Goal: Information Seeking & Learning: Learn about a topic

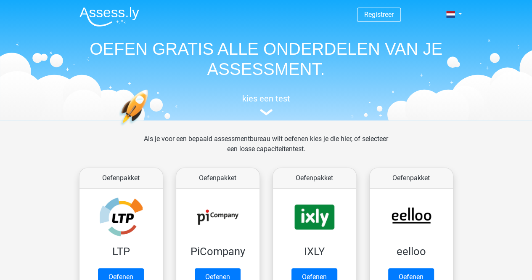
scroll to position [126, 0]
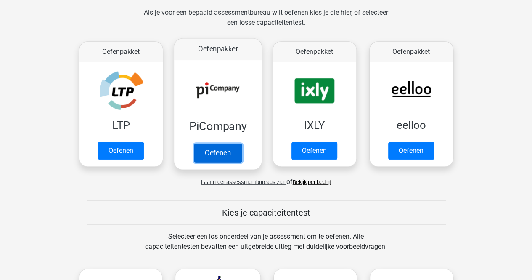
click at [210, 155] on link "Oefenen" at bounding box center [218, 152] width 48 height 19
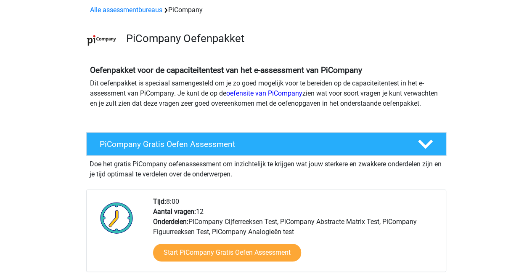
scroll to position [84, 0]
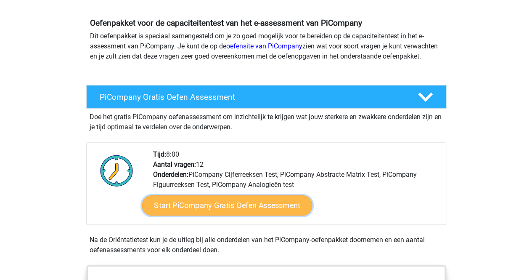
click at [174, 213] on link "Start PiCompany Gratis Oefen Assessment" at bounding box center [227, 205] width 170 height 20
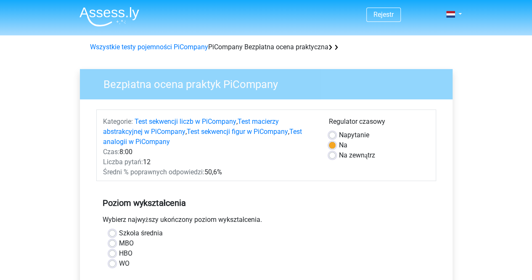
click at [119, 243] on label "MBO" at bounding box center [126, 243] width 15 height 10
click at [115, 243] on input "MBO" at bounding box center [112, 242] width 7 height 8
radio input "true"
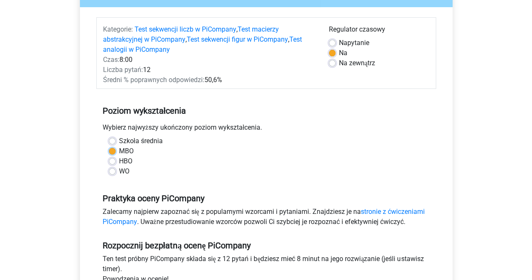
scroll to position [252, 0]
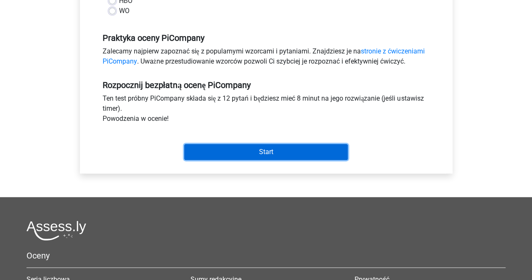
click at [230, 152] on input "Start" at bounding box center [266, 152] width 164 height 16
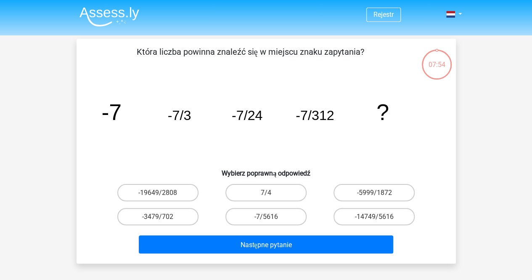
click at [77, 101] on div "Która liczba powinna znaleźć się w miejscu znaku zapytania? image/svg+xml -7 -7…" at bounding box center [267, 151] width 380 height 225
click at [258, 213] on font "-7/5616" at bounding box center [266, 217] width 24 height 8
click at [266, 216] on input "-7/5616" at bounding box center [268, 218] width 5 height 5
radio input "true"
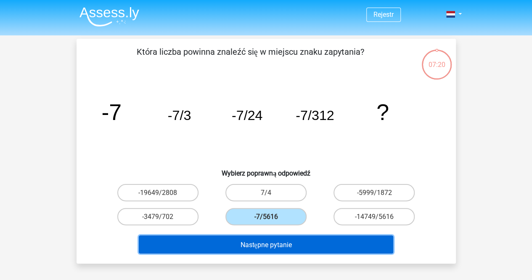
click at [277, 246] on font "Następne pytanie" at bounding box center [265, 244] width 51 height 8
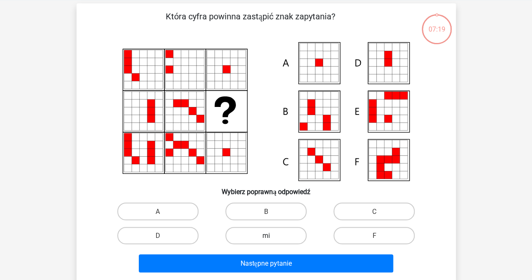
scroll to position [39, 0]
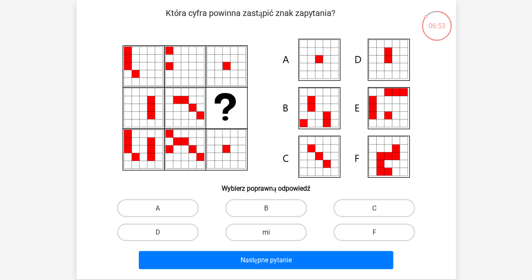
click at [318, 58] on icon at bounding box center [319, 60] width 8 height 8
click at [312, 63] on icon at bounding box center [312, 60] width 8 height 8
click at [145, 211] on label "A" at bounding box center [157, 207] width 81 height 17
click at [158, 211] on input "A" at bounding box center [160, 209] width 5 height 5
radio input "true"
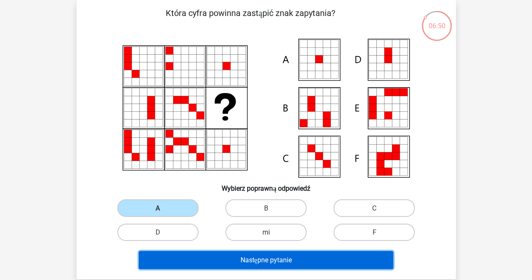
click at [243, 255] on button "Następne pytanie" at bounding box center [266, 260] width 255 height 18
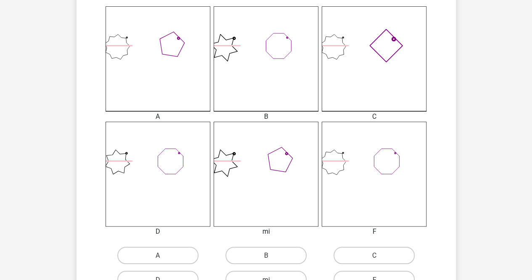
scroll to position [291, 0]
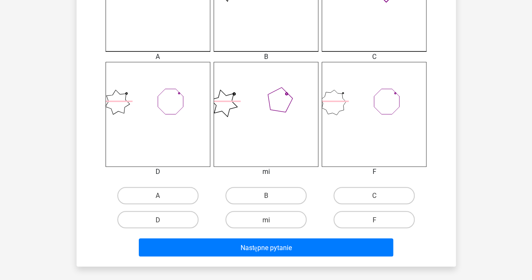
click at [378, 195] on input "C" at bounding box center [377, 197] width 5 height 5
radio input "true"
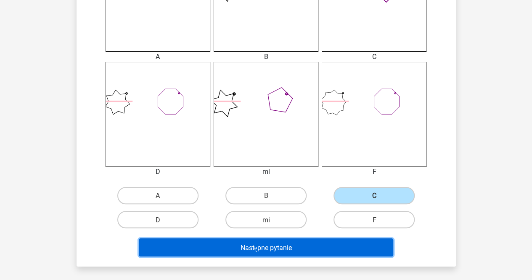
click at [263, 246] on font "Następne pytanie" at bounding box center [265, 247] width 51 height 8
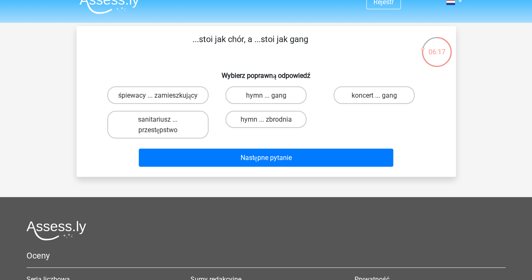
scroll to position [0, 0]
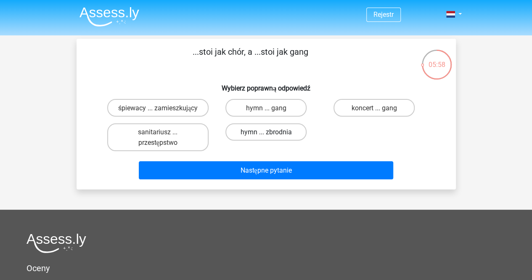
click at [245, 136] on font "hymn ... zbrodnia" at bounding box center [265, 132] width 51 height 8
click at [266, 137] on input "hymn ... zbrodnia" at bounding box center [268, 134] width 5 height 5
radio input "true"
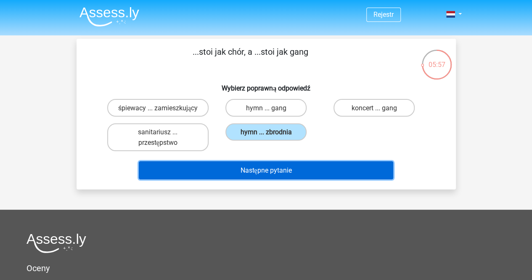
click at [241, 174] on font "Następne pytanie" at bounding box center [265, 170] width 51 height 8
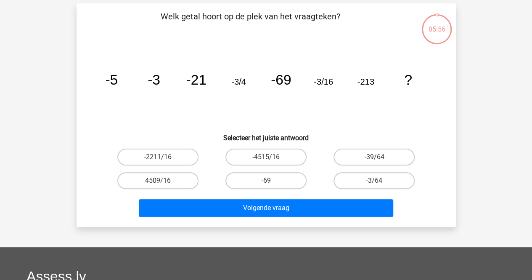
scroll to position [39, 0]
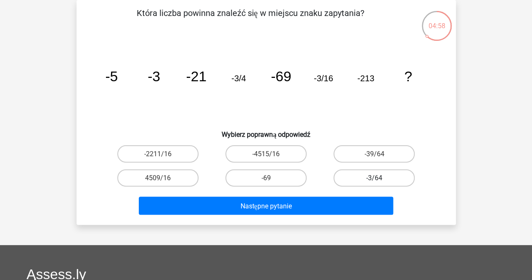
click at [366, 180] on label "-3/64" at bounding box center [374, 177] width 81 height 17
click at [375, 180] on input "-3/64" at bounding box center [377, 180] width 5 height 5
radio input "true"
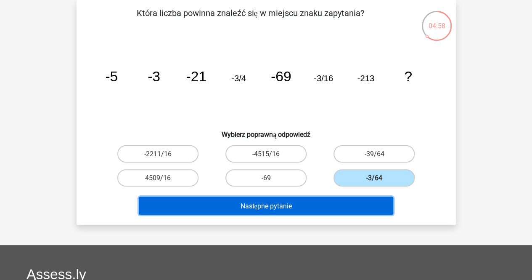
click at [303, 201] on button "Następne pytanie" at bounding box center [266, 206] width 255 height 18
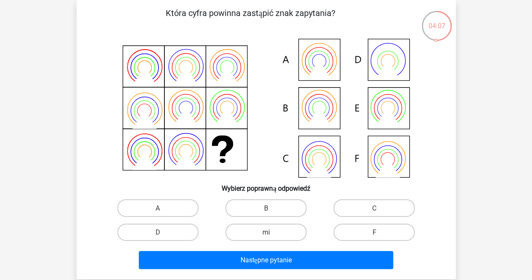
click at [380, 149] on icon at bounding box center [266, 108] width 339 height 139
click at [367, 228] on label "F" at bounding box center [374, 231] width 81 height 17
click at [375, 232] on input "F" at bounding box center [377, 234] width 5 height 5
radio input "true"
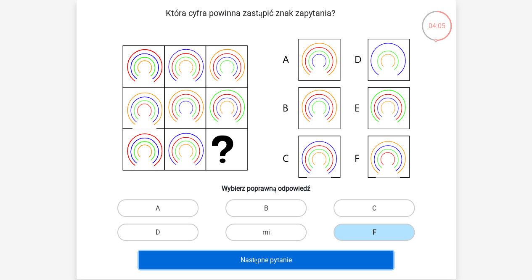
click at [274, 258] on font "Następne pytanie" at bounding box center [265, 260] width 51 height 8
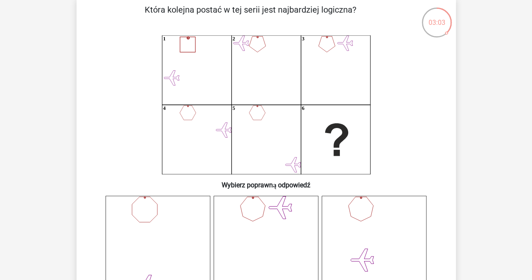
scroll to position [84, 0]
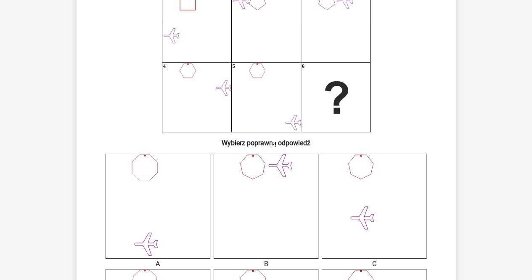
click at [344, 176] on icon at bounding box center [374, 206] width 105 height 105
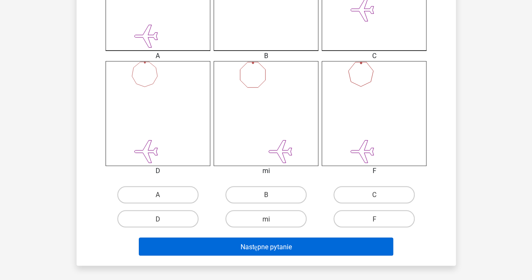
scroll to position [295, 0]
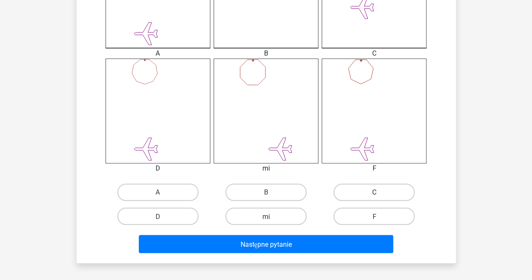
click at [362, 188] on label "C" at bounding box center [374, 191] width 81 height 17
click at [375, 192] on input "C" at bounding box center [377, 194] width 5 height 5
radio input "true"
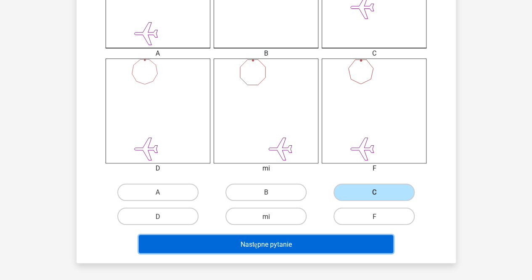
click at [267, 245] on font "Następne pytanie" at bounding box center [265, 244] width 51 height 8
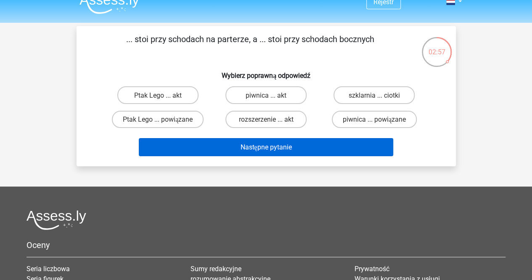
scroll to position [0, 0]
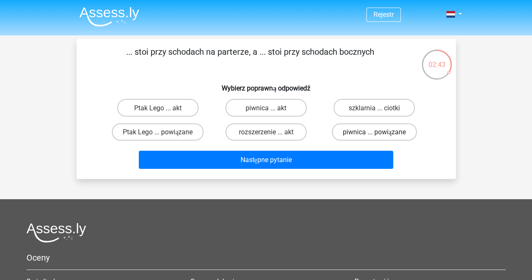
click at [357, 133] on font "piwnica ... powiązane" at bounding box center [374, 132] width 63 height 8
click at [375, 133] on input "piwnica ... powiązane" at bounding box center [377, 134] width 5 height 5
radio input "true"
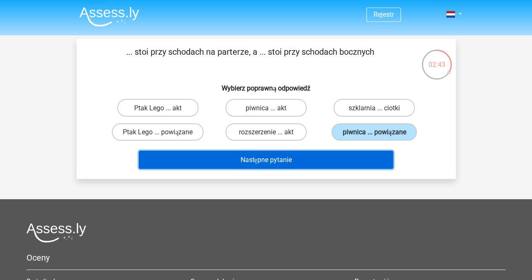
click at [318, 159] on button "Następne pytanie" at bounding box center [266, 160] width 255 height 18
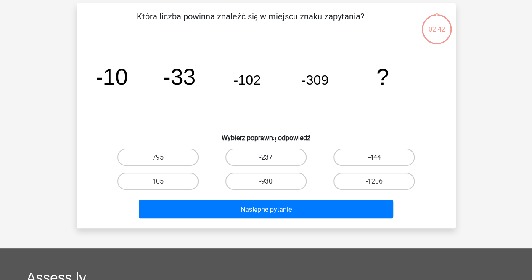
scroll to position [39, 0]
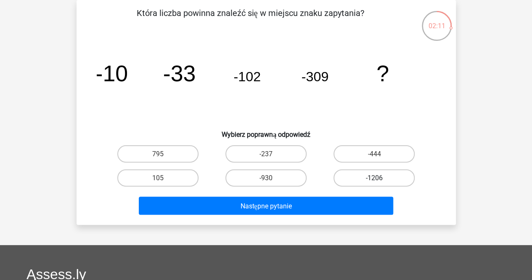
click at [357, 171] on label "-1206" at bounding box center [374, 177] width 81 height 17
click at [375, 178] on input "-1206" at bounding box center [377, 180] width 5 height 5
radio input "true"
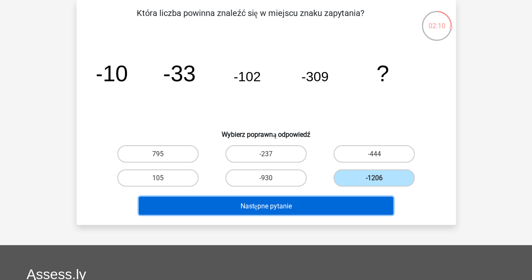
click at [306, 204] on button "Następne pytanie" at bounding box center [266, 206] width 255 height 18
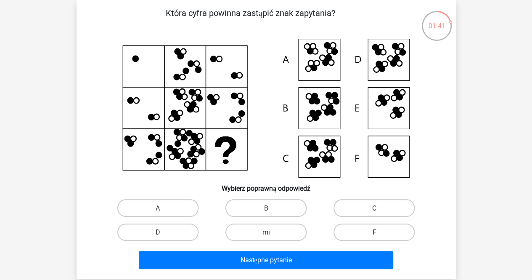
click at [372, 206] on font "C" at bounding box center [374, 208] width 4 height 8
click at [375, 207] on input "C" at bounding box center [377, 209] width 5 height 5
radio input "true"
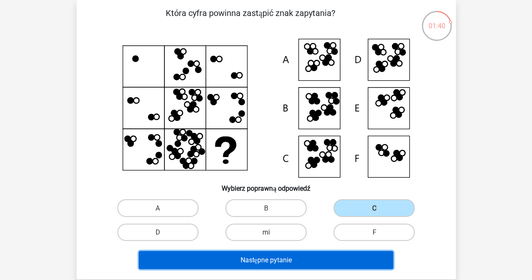
click at [283, 255] on button "Następne pytanie" at bounding box center [266, 260] width 255 height 18
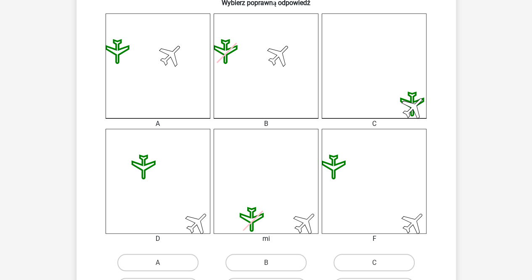
scroll to position [226, 0]
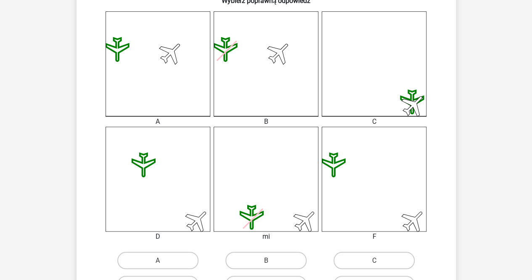
drag, startPoint x: 336, startPoint y: 183, endPoint x: 30, endPoint y: 157, distance: 306.7
click at [18, 158] on div "Rejestr" at bounding box center [266, 174] width 532 height 800
click at [333, 157] on icon at bounding box center [333, 164] width 22 height 23
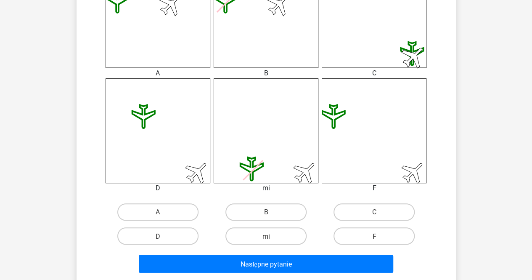
scroll to position [311, 0]
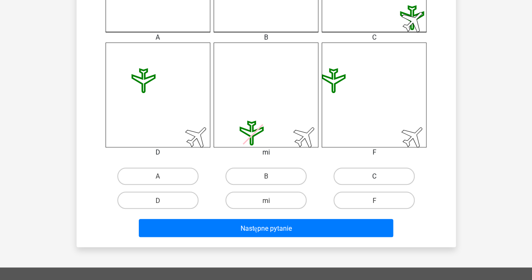
click at [360, 175] on label "C" at bounding box center [374, 175] width 81 height 17
click at [375, 176] on input "C" at bounding box center [377, 178] width 5 height 5
radio input "true"
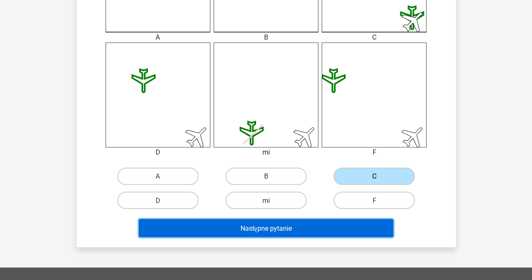
click at [271, 225] on font "Następne pytanie" at bounding box center [265, 228] width 51 height 8
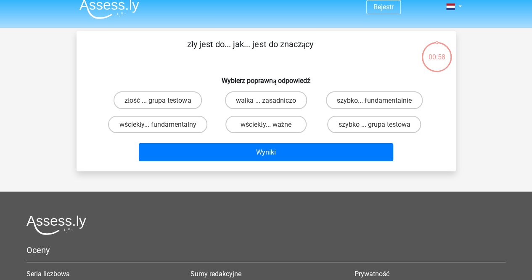
scroll to position [0, 0]
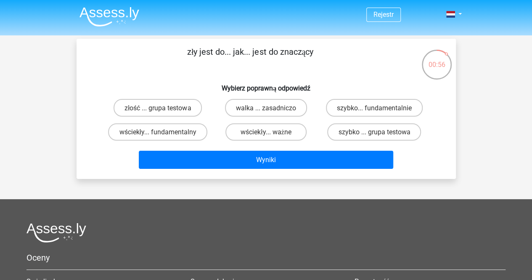
click at [159, 112] on input "złość ... grupa testowa" at bounding box center [160, 109] width 5 height 5
radio input "true"
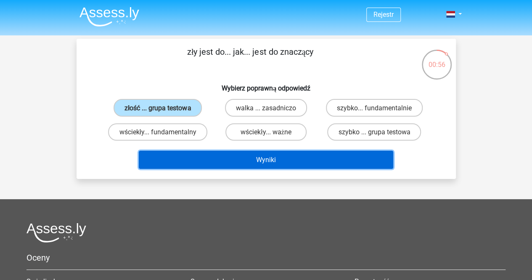
click at [228, 157] on button "Wyniki" at bounding box center [266, 160] width 255 height 18
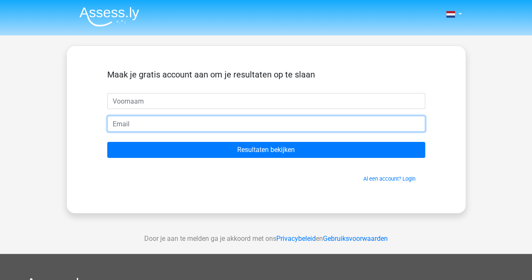
click at [128, 130] on input "email" at bounding box center [266, 124] width 318 height 16
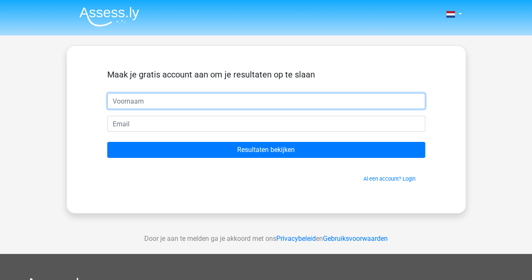
click at [125, 100] on input "text" at bounding box center [266, 101] width 318 height 16
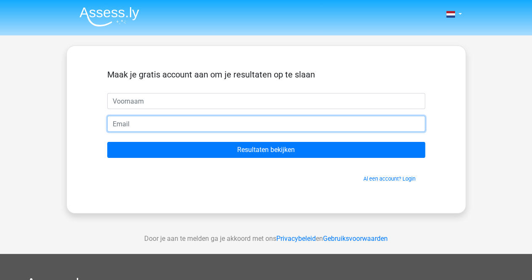
click at [122, 116] on input "email" at bounding box center [266, 124] width 318 height 16
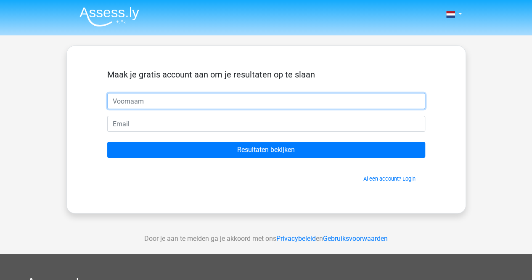
click at [125, 102] on input "text" at bounding box center [266, 101] width 318 height 16
type input "mi"
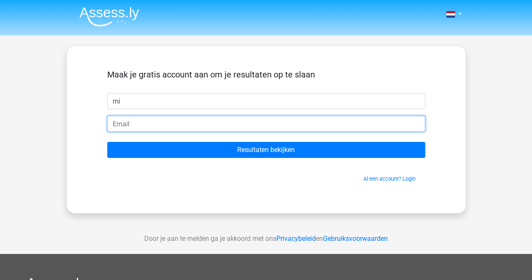
click at [132, 122] on input "email" at bounding box center [266, 124] width 318 height 16
type input "[EMAIL_ADDRESS][DOMAIN_NAME]"
click at [107, 142] on input "Resultaten bekijken" at bounding box center [266, 150] width 318 height 16
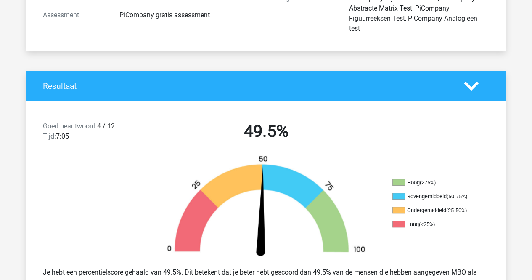
scroll to position [168, 0]
